Goal: Find specific page/section: Find specific page/section

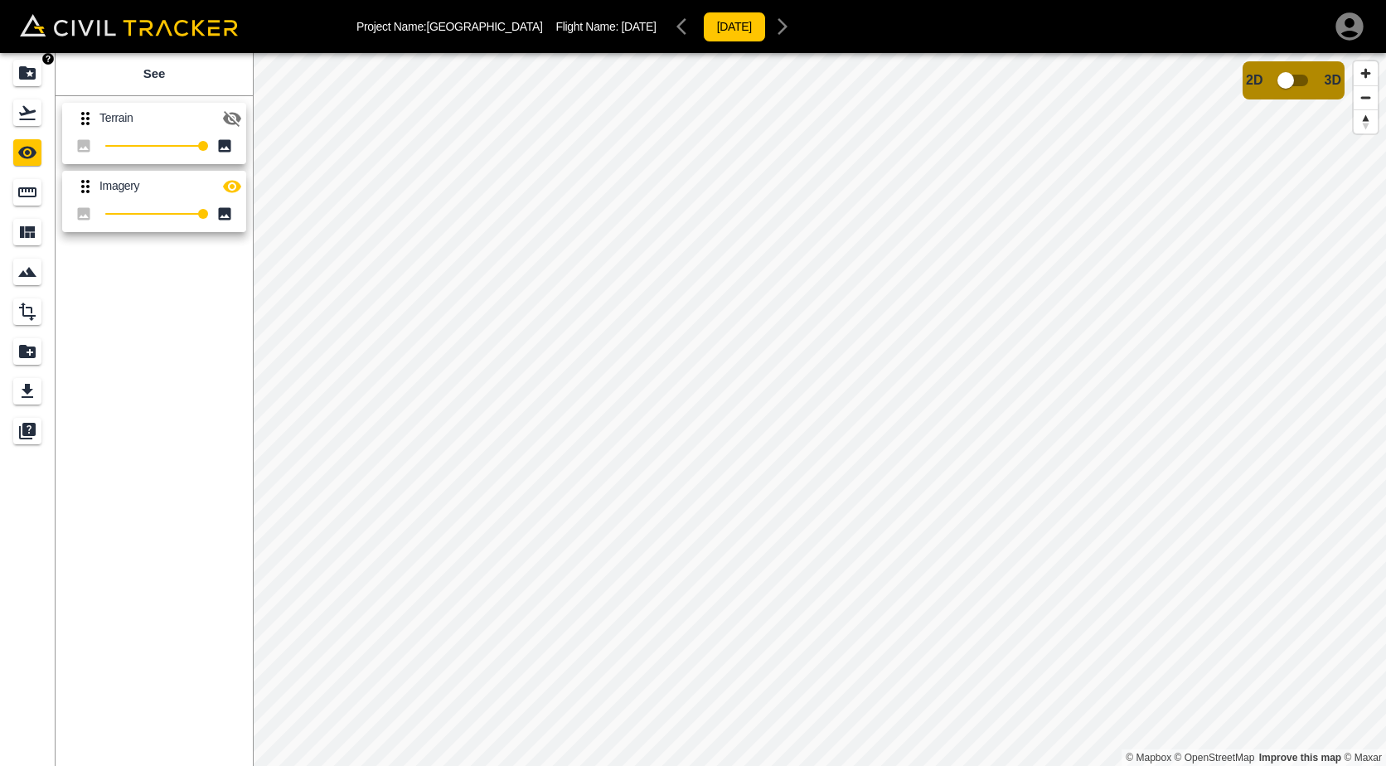
click at [15, 65] on div "Projects" at bounding box center [27, 73] width 28 height 27
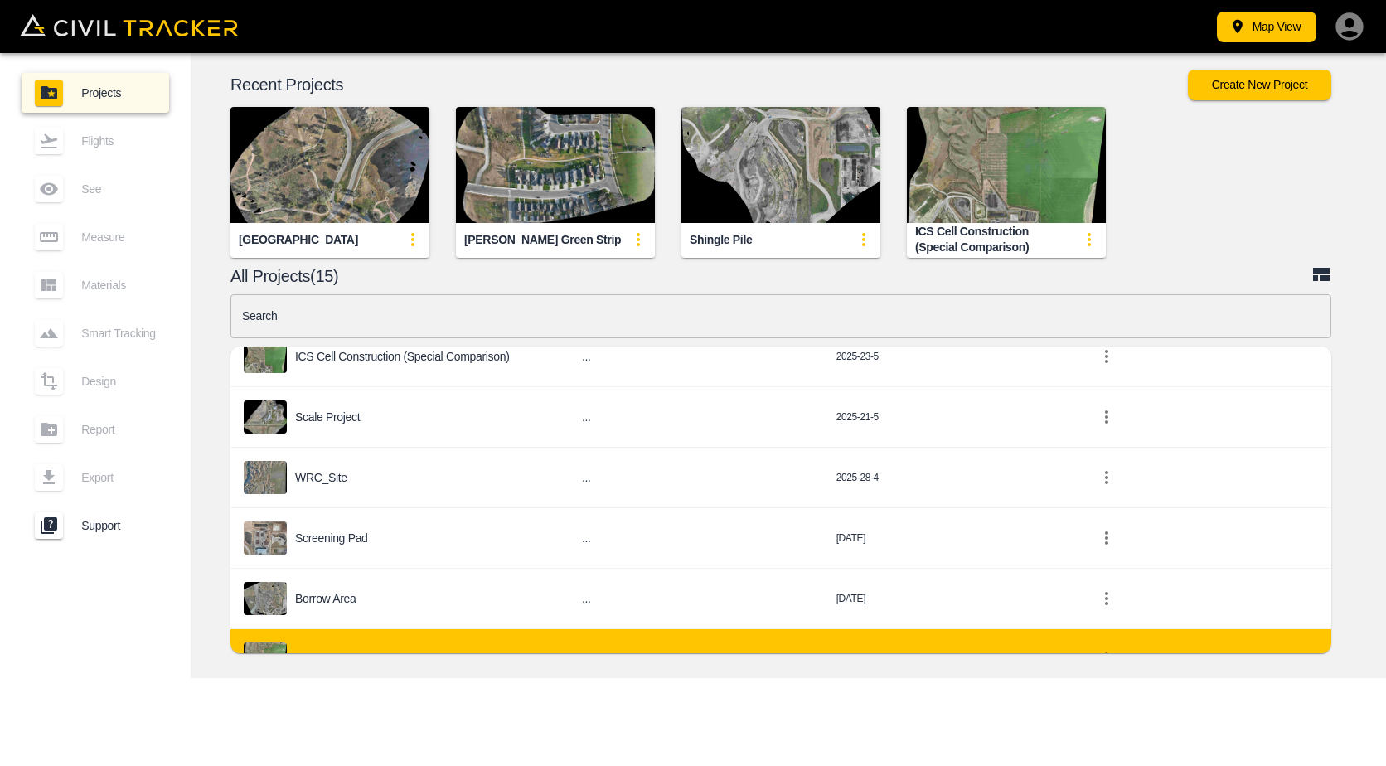
scroll to position [580, 0]
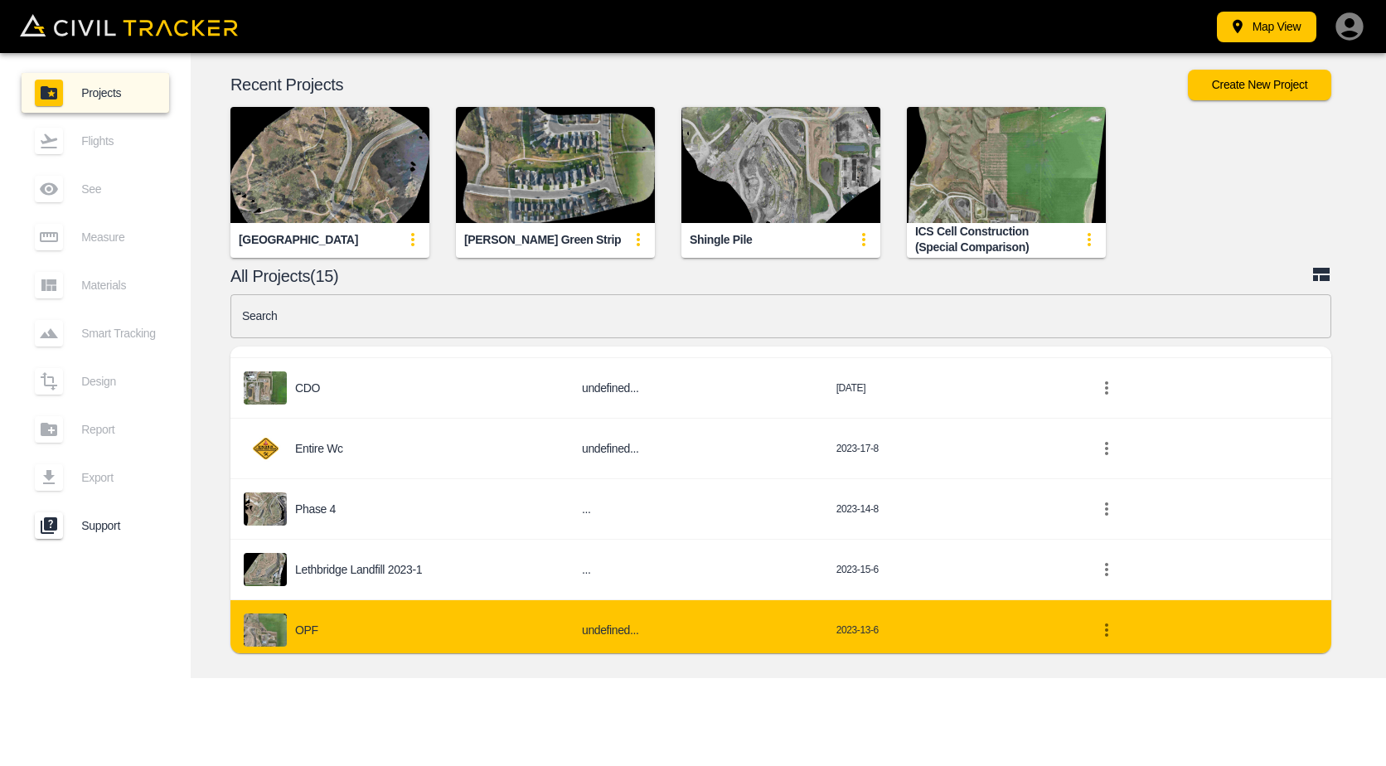
click at [333, 628] on div "OPF" at bounding box center [400, 629] width 312 height 33
